Goal: Information Seeking & Learning: Find specific fact

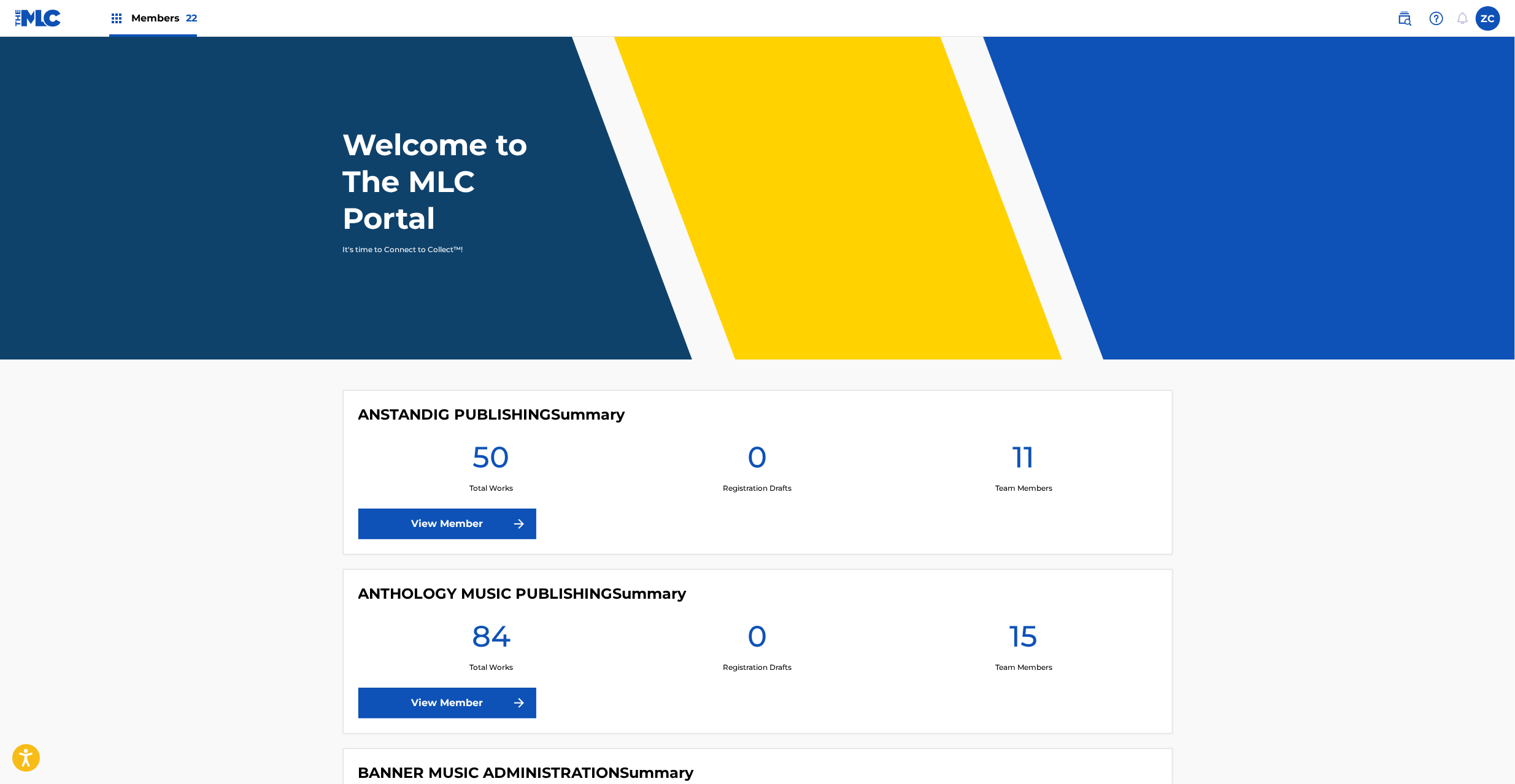
click at [1407, 22] on img at bounding box center [1404, 18] width 14 height 14
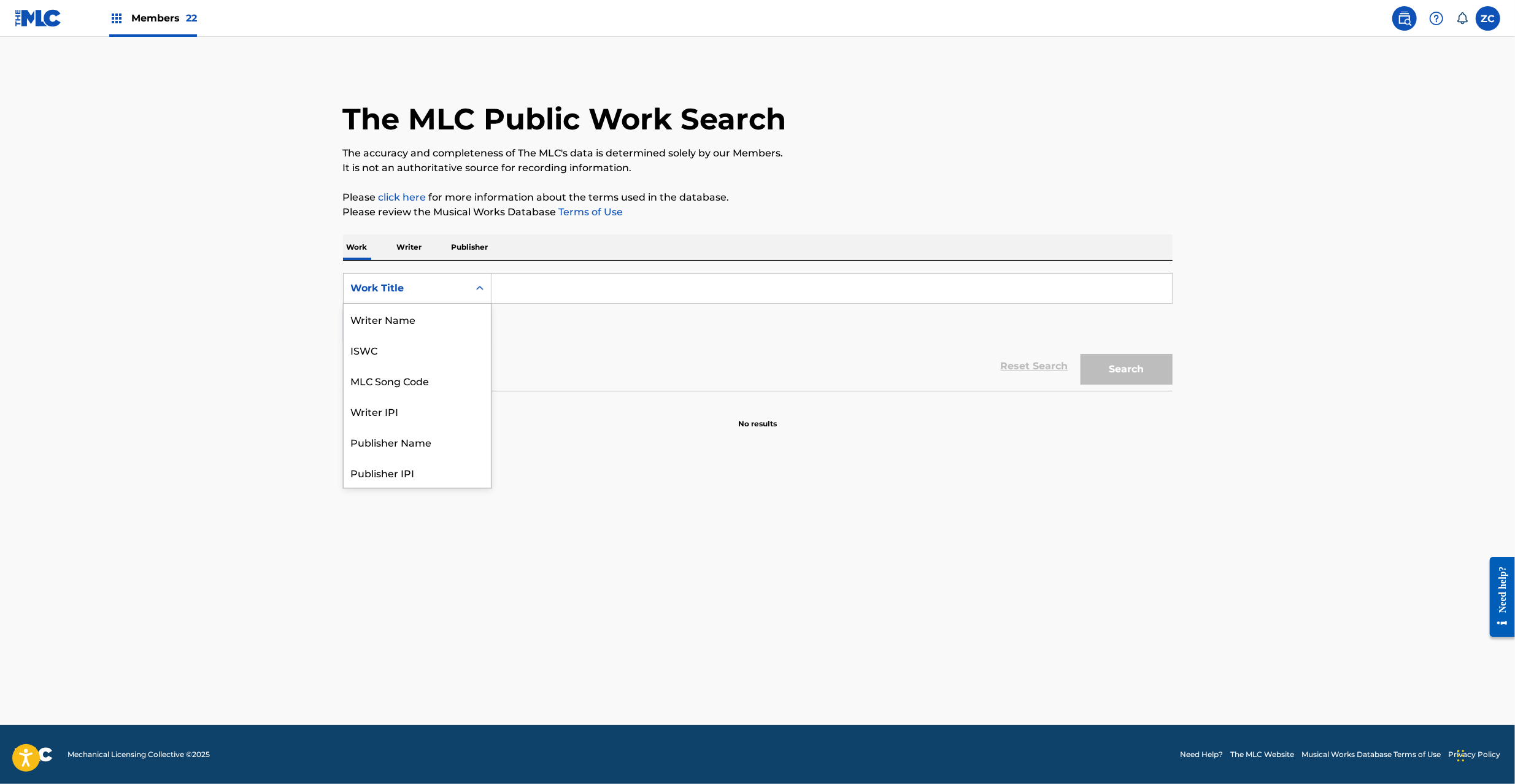
click at [403, 286] on div "Work Title" at bounding box center [406, 288] width 110 height 14
click at [395, 368] on div "MLC Song Code" at bounding box center [417, 380] width 147 height 30
click at [539, 288] on input "Search Form" at bounding box center [832, 288] width 681 height 30
paste input "FH7XTV"
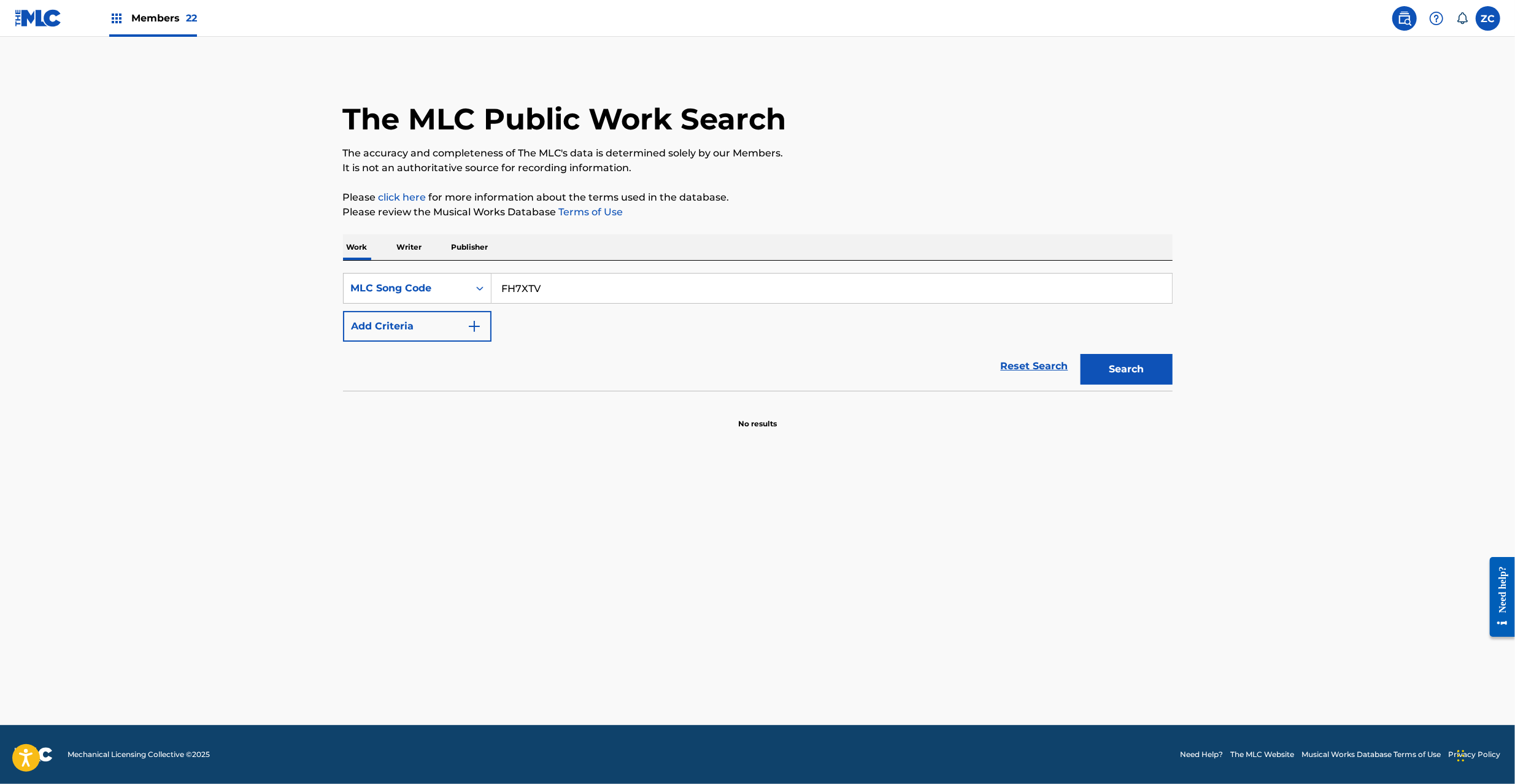
click at [1081, 354] on button "Search" at bounding box center [1126, 369] width 92 height 30
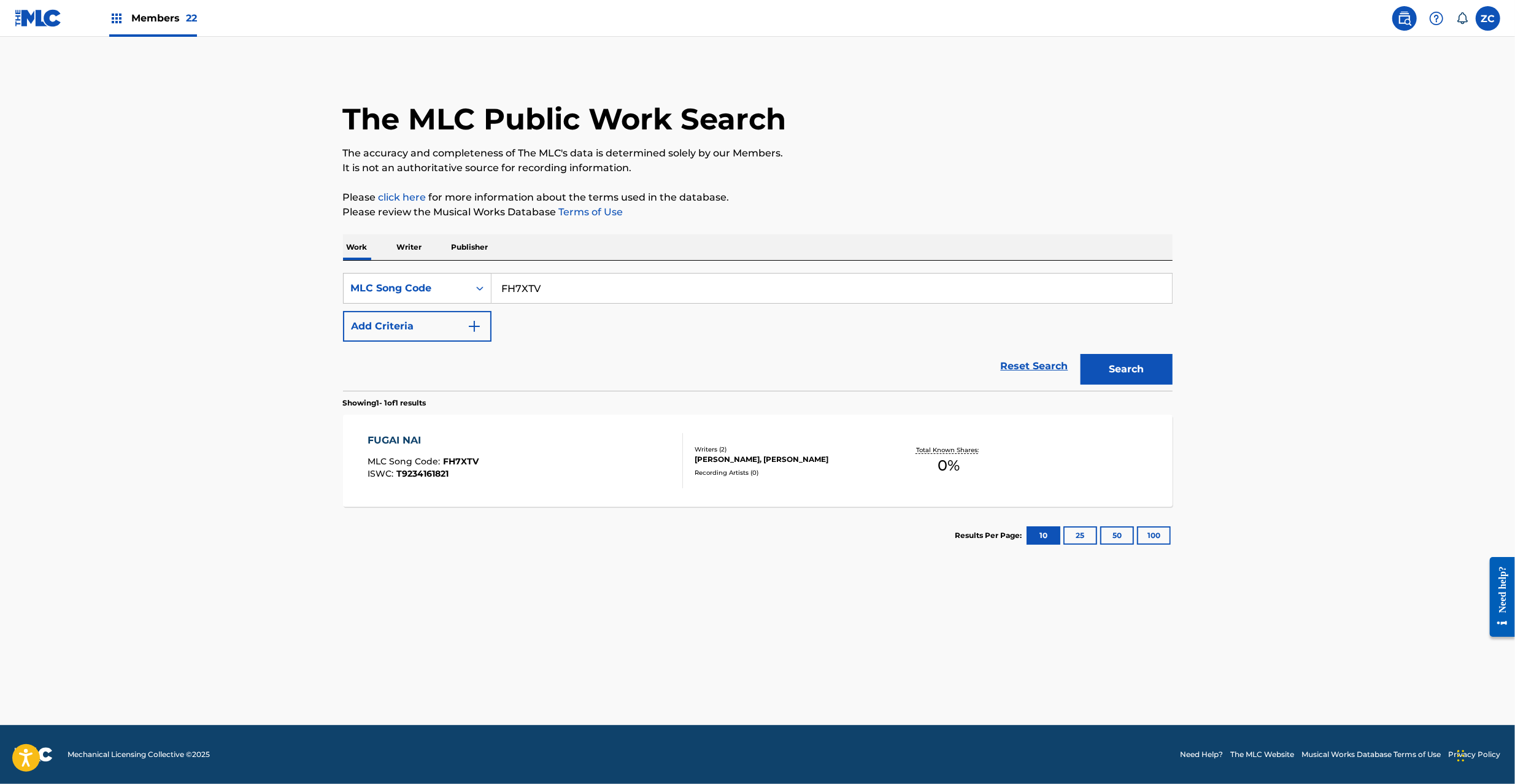
paste input "B09BR"
click at [1081, 354] on button "Search" at bounding box center [1126, 369] width 92 height 30
paste input "H7XTV"
type input "FH7XTV"
click at [1081, 354] on button "Search" at bounding box center [1126, 369] width 92 height 30
